Goal: Information Seeking & Learning: Learn about a topic

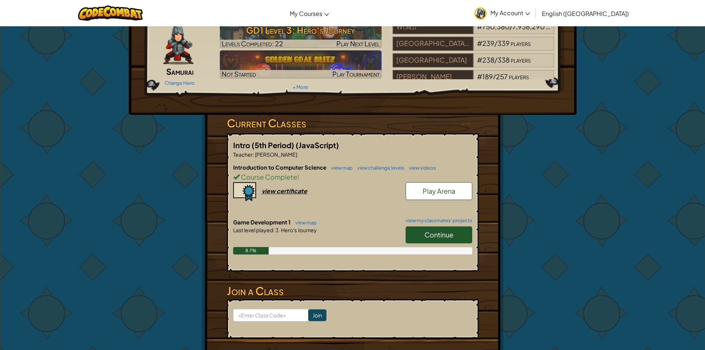
scroll to position [74, 0]
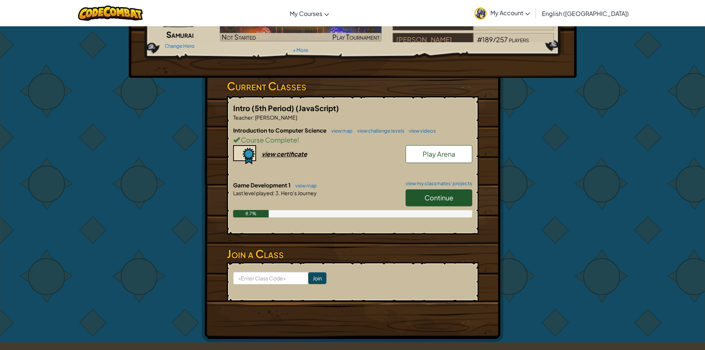
click at [421, 196] on link "Continue" at bounding box center [438, 197] width 67 height 17
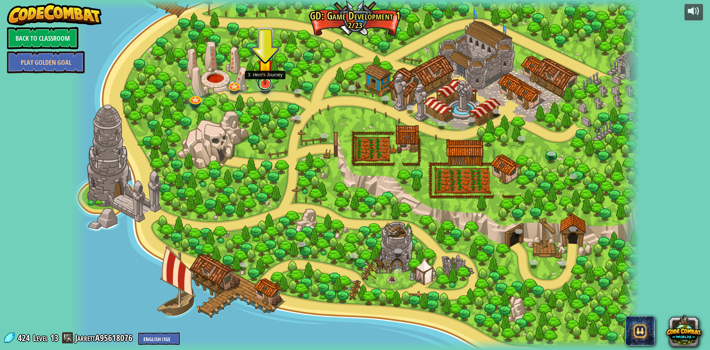
click at [267, 88] on link at bounding box center [264, 83] width 15 height 15
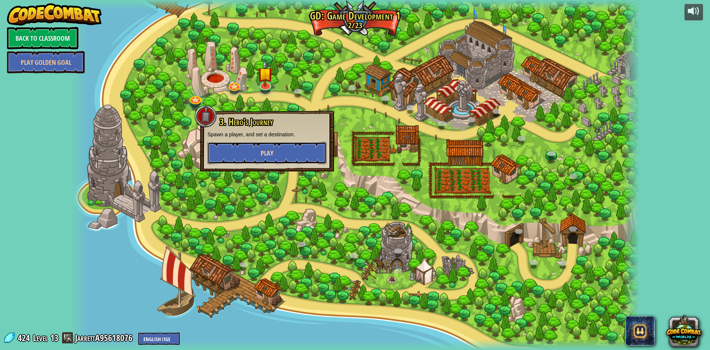
click at [260, 152] on button "Play" at bounding box center [266, 153] width 119 height 22
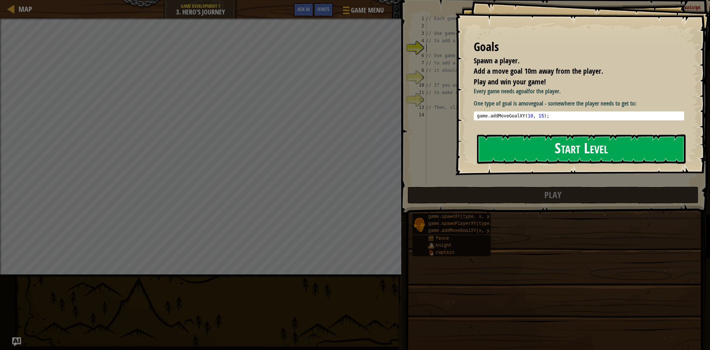
click at [523, 152] on button "Start Level" at bounding box center [581, 148] width 209 height 29
